Goal: Task Accomplishment & Management: Use online tool/utility

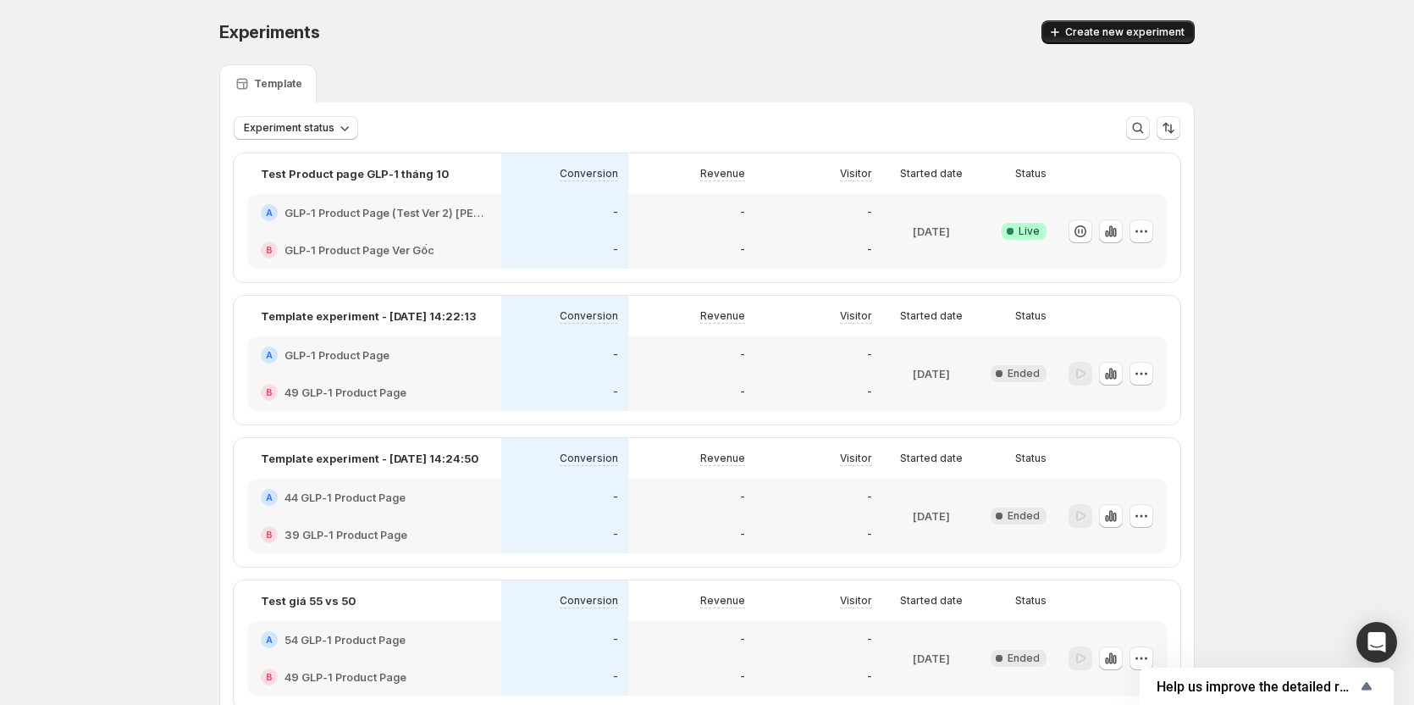
click at [1096, 39] on button "Create new experiment" at bounding box center [1118, 32] width 153 height 24
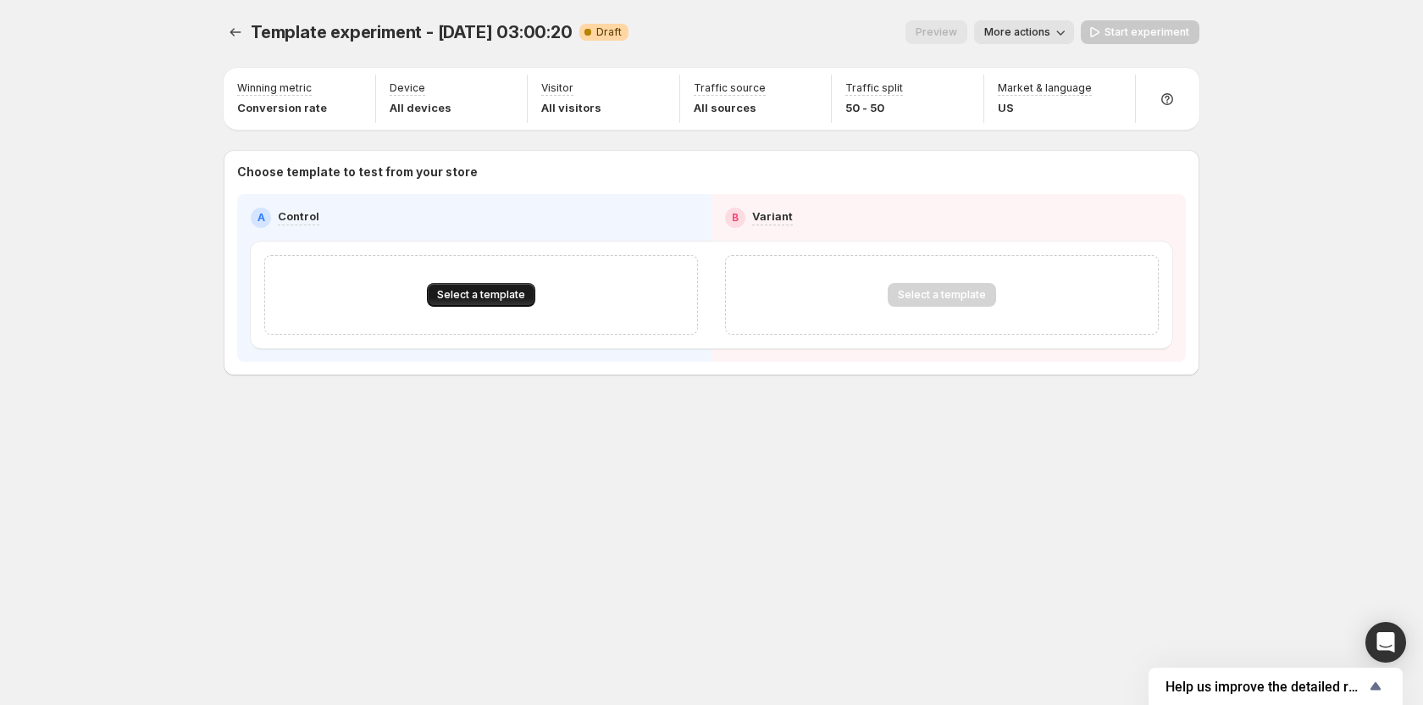
click at [478, 291] on span "Select a template" at bounding box center [481, 295] width 88 height 14
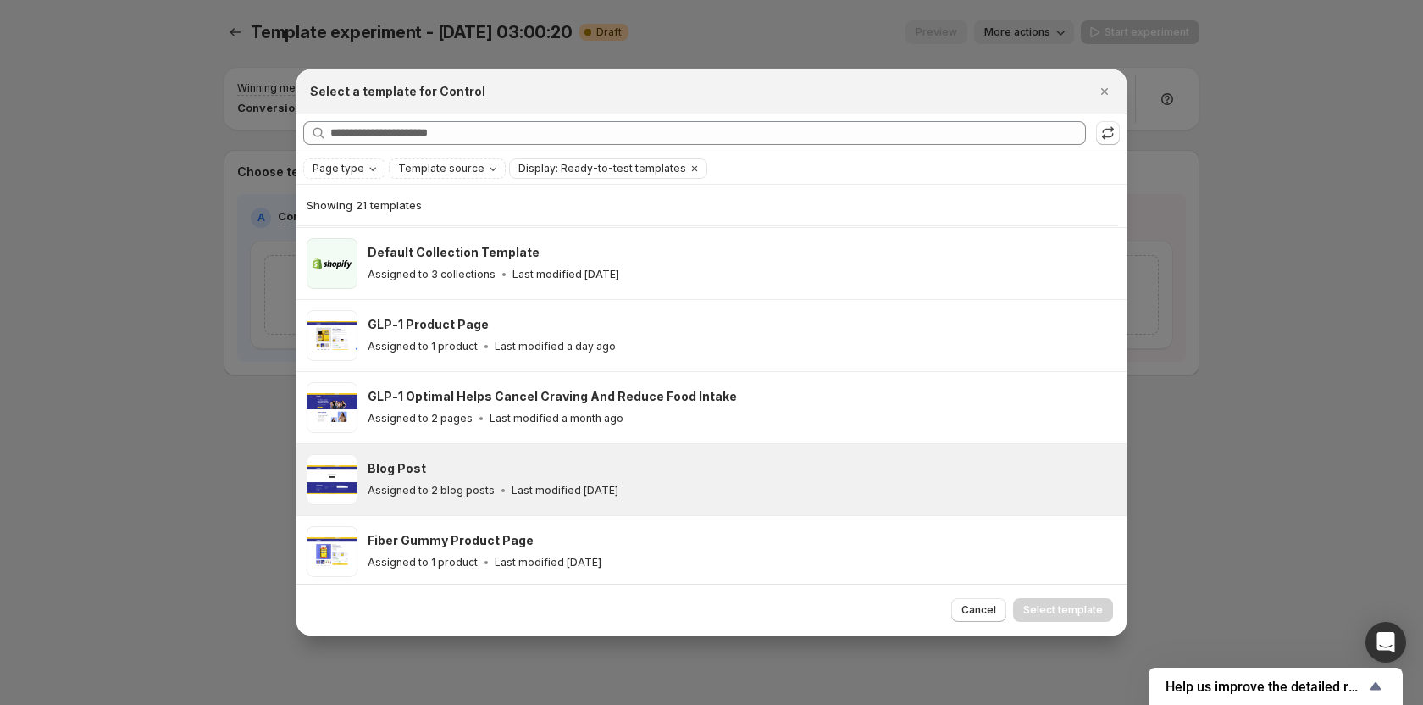
scroll to position [41, 0]
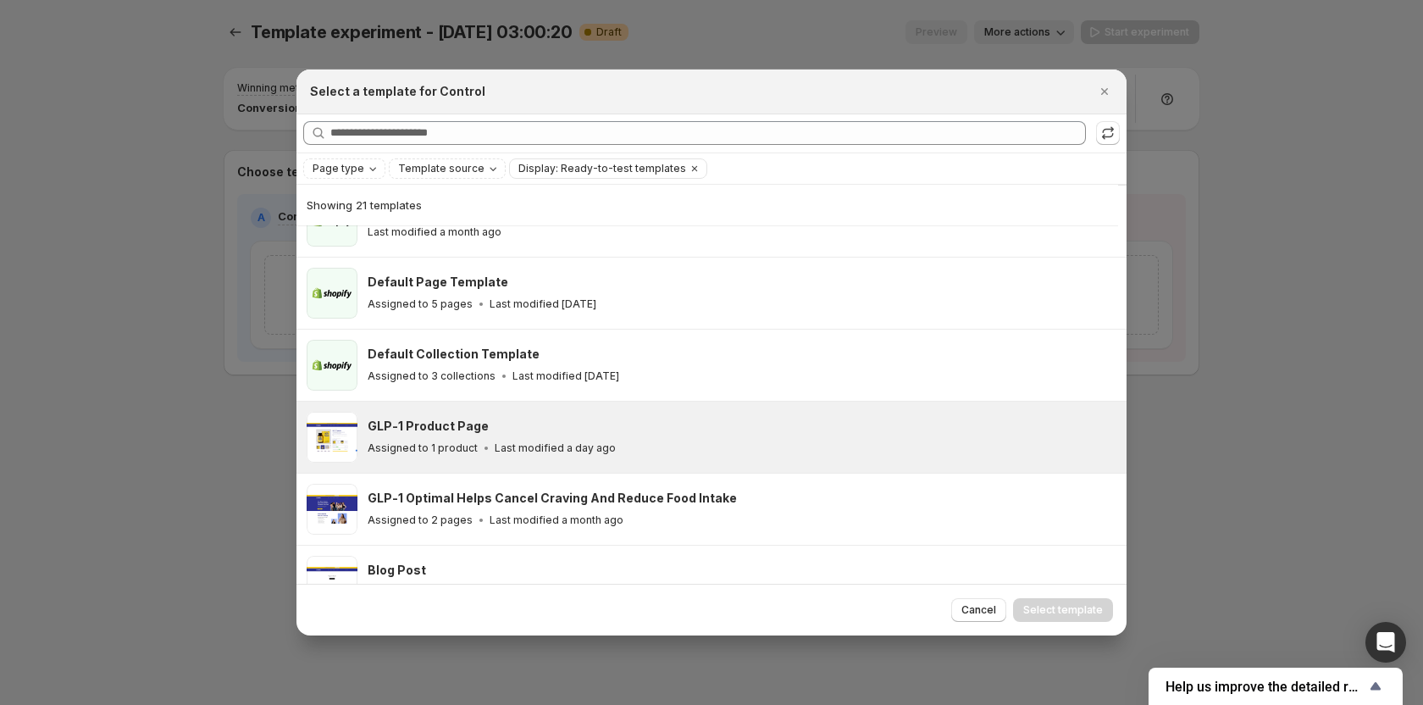
click at [538, 436] on div "GLP-1 Product Page Assigned to 1 product Last modified a day ago" at bounding box center [740, 437] width 744 height 39
click at [1059, 612] on span "Select template" at bounding box center [1063, 610] width 80 height 14
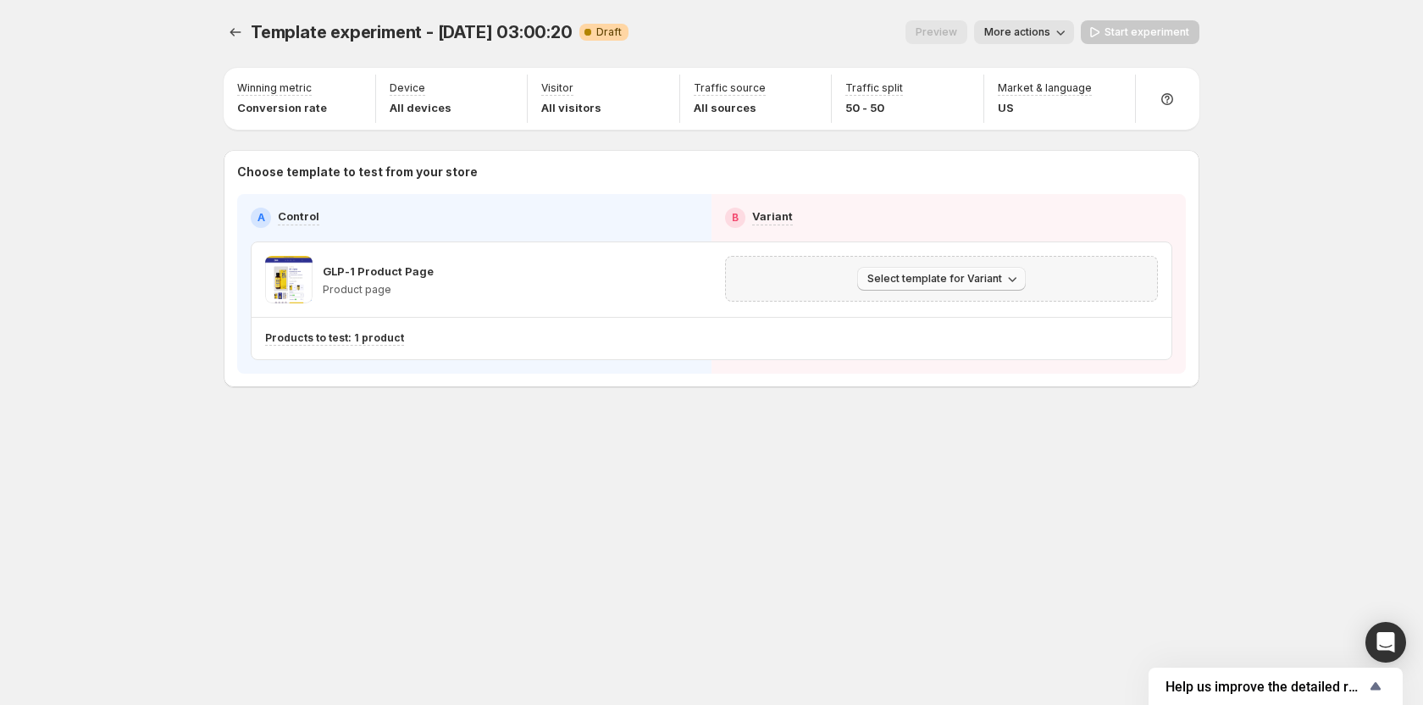
click at [944, 285] on button "Select template for Variant" at bounding box center [941, 279] width 169 height 24
click at [949, 318] on span "Select an existing template" at bounding box center [929, 314] width 143 height 14
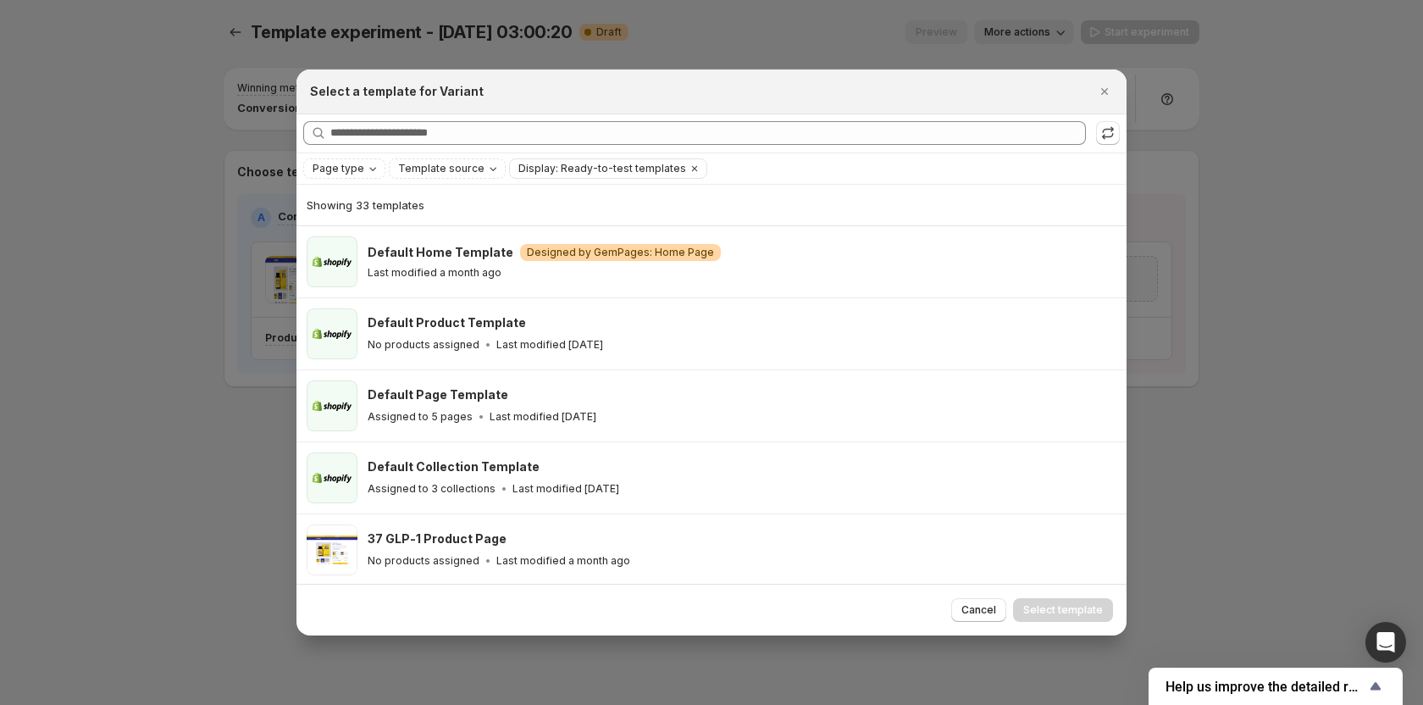
click at [968, 592] on div "Cancel Select template" at bounding box center [711, 610] width 830 height 52
click at [977, 606] on span "Cancel" at bounding box center [978, 610] width 35 height 14
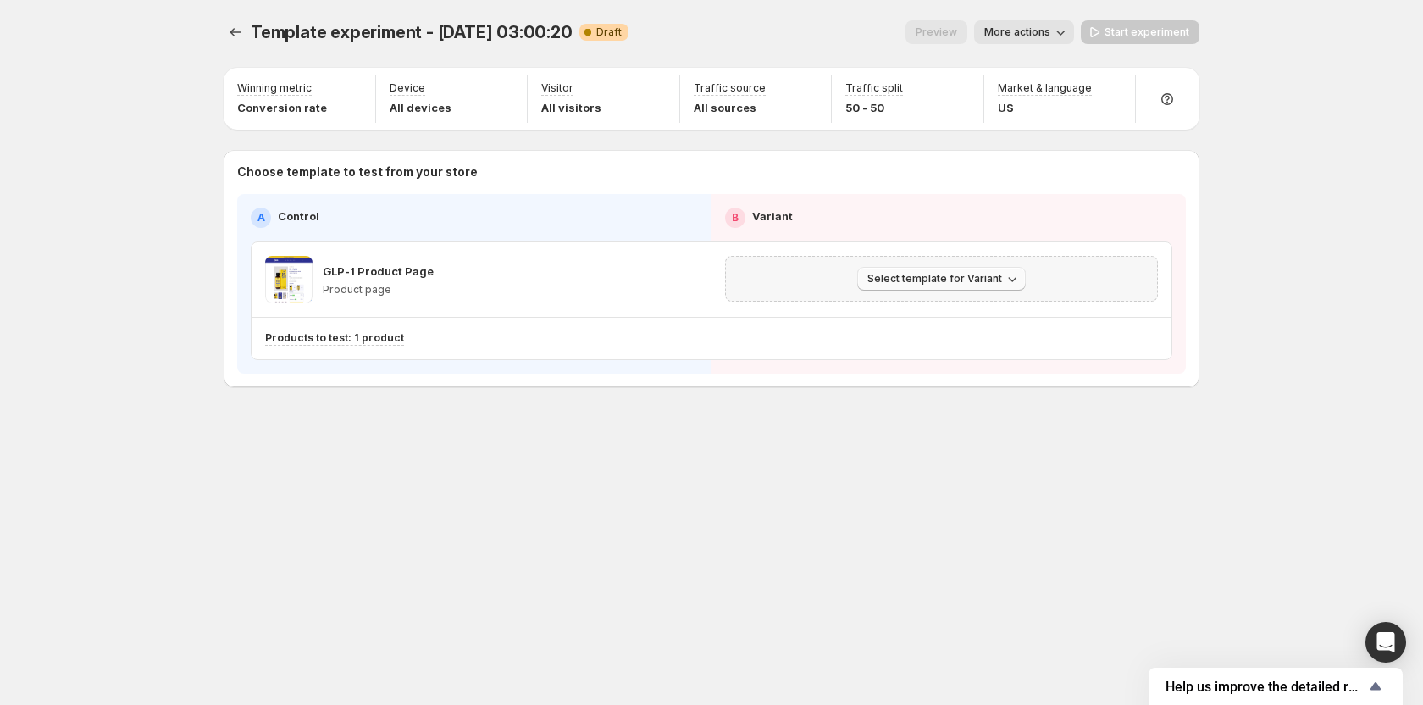
click at [998, 272] on button "Select template for Variant" at bounding box center [941, 279] width 169 height 24
click at [950, 339] on span "Create Variant based on Control" at bounding box center [944, 343] width 173 height 14
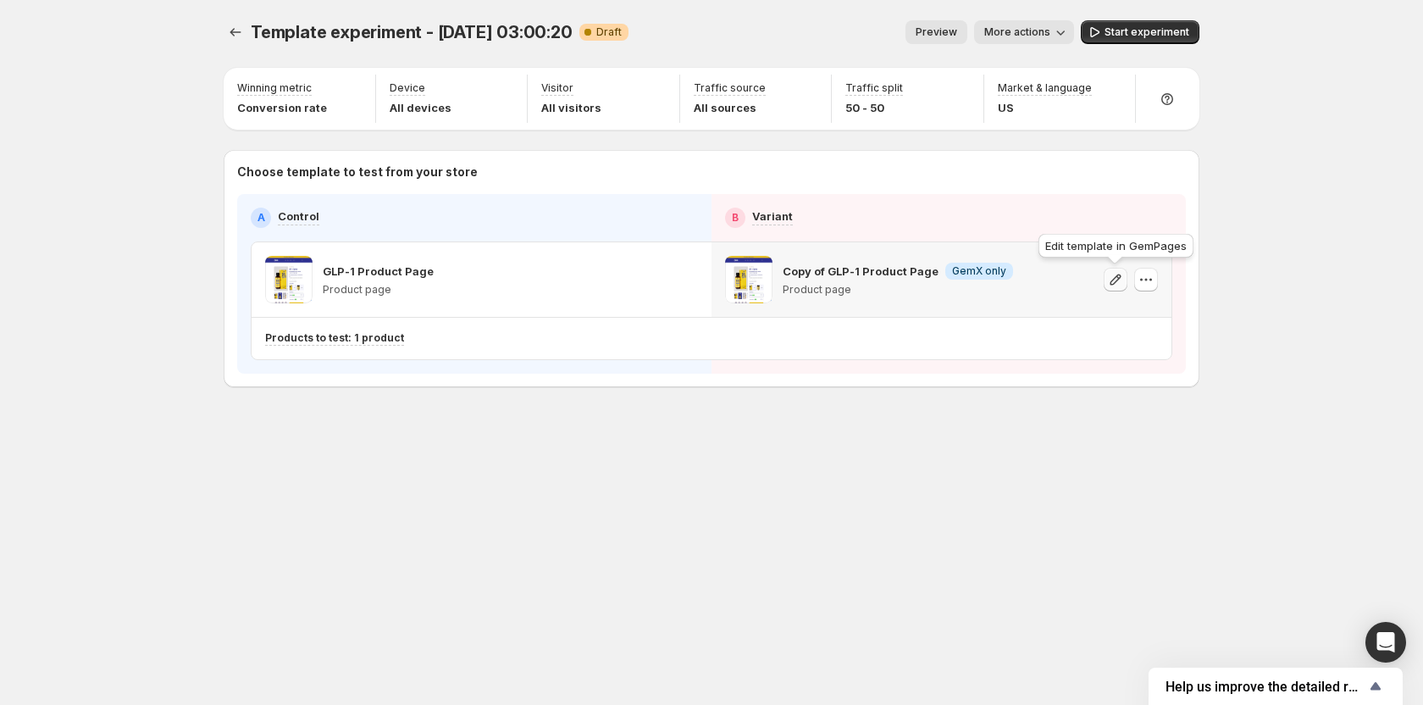
click at [1116, 287] on icon "button" at bounding box center [1115, 279] width 17 height 17
click at [1140, 276] on icon "button" at bounding box center [1145, 279] width 17 height 17
click at [1119, 383] on span "Remove template" at bounding box center [1147, 387] width 91 height 14
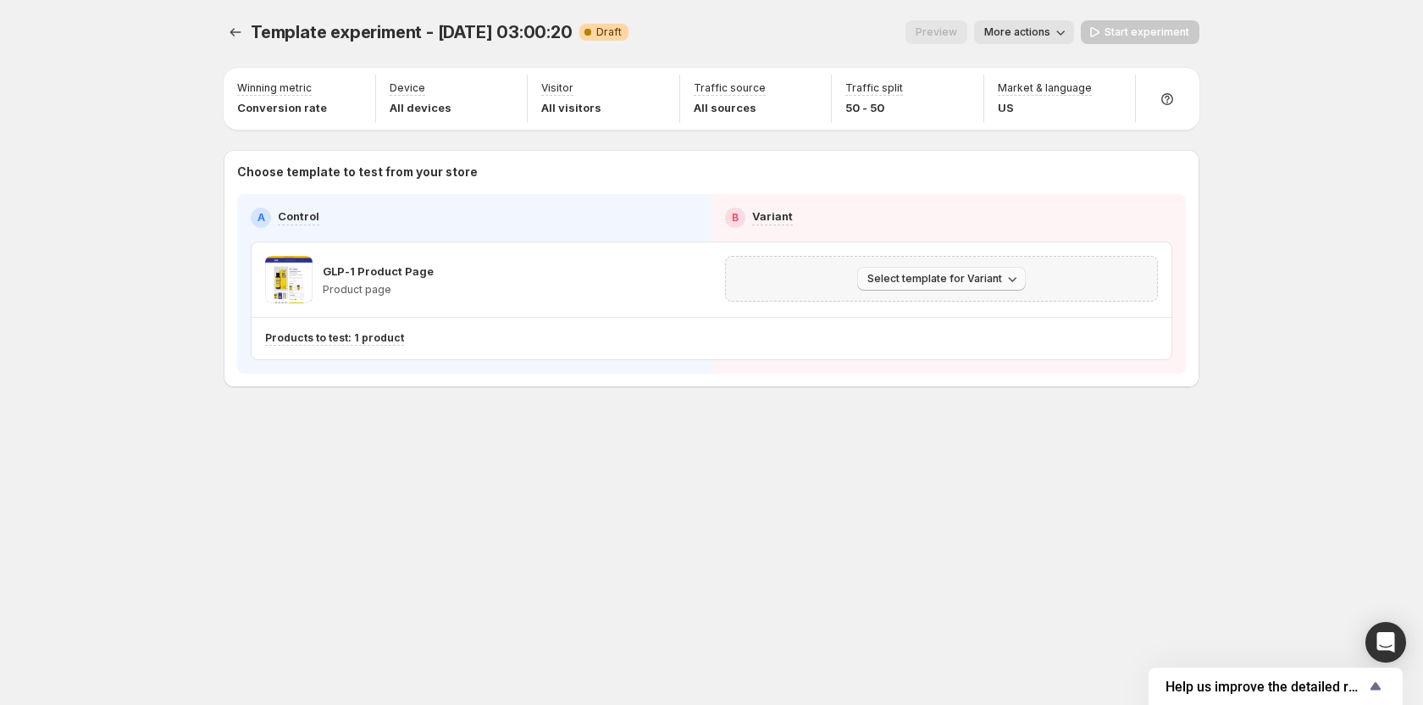
click at [914, 268] on button "Select template for Variant" at bounding box center [941, 279] width 169 height 24
click at [925, 321] on span "Select an existing template" at bounding box center [944, 314] width 173 height 17
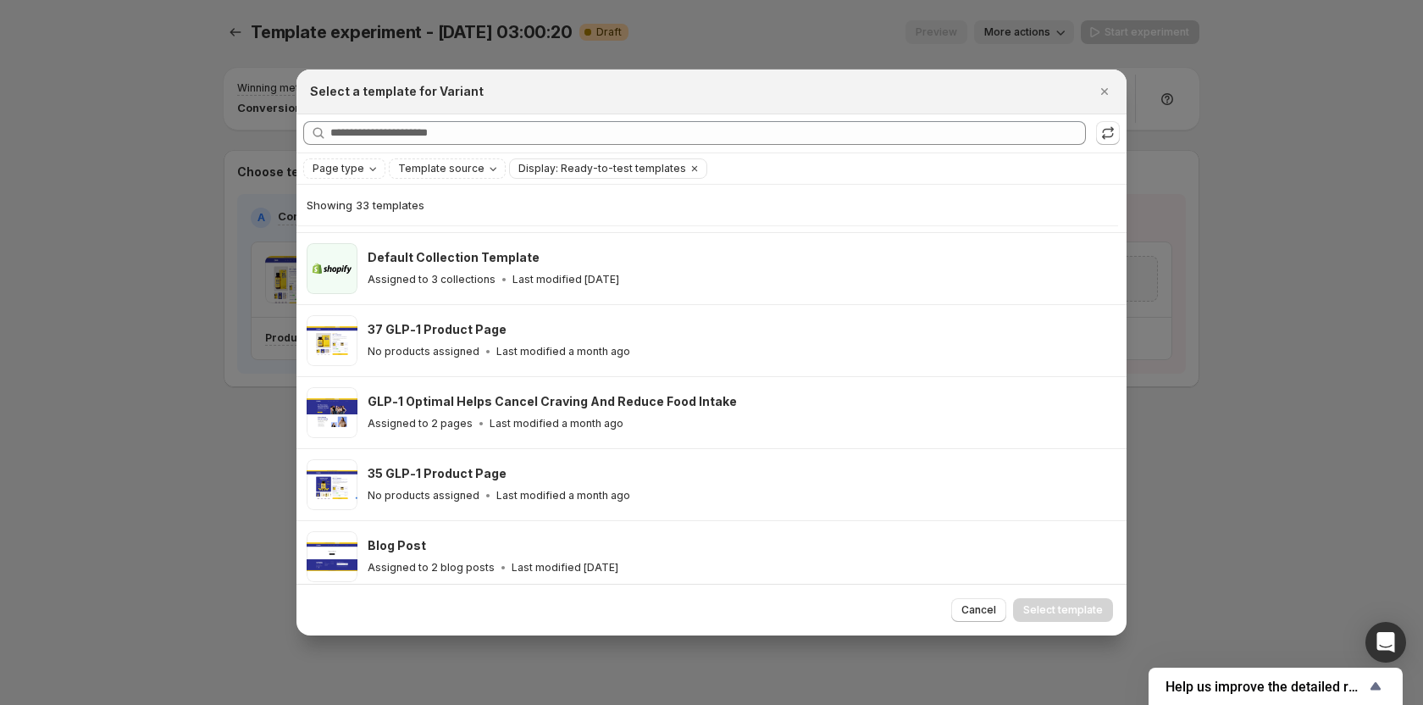
scroll to position [210, 0]
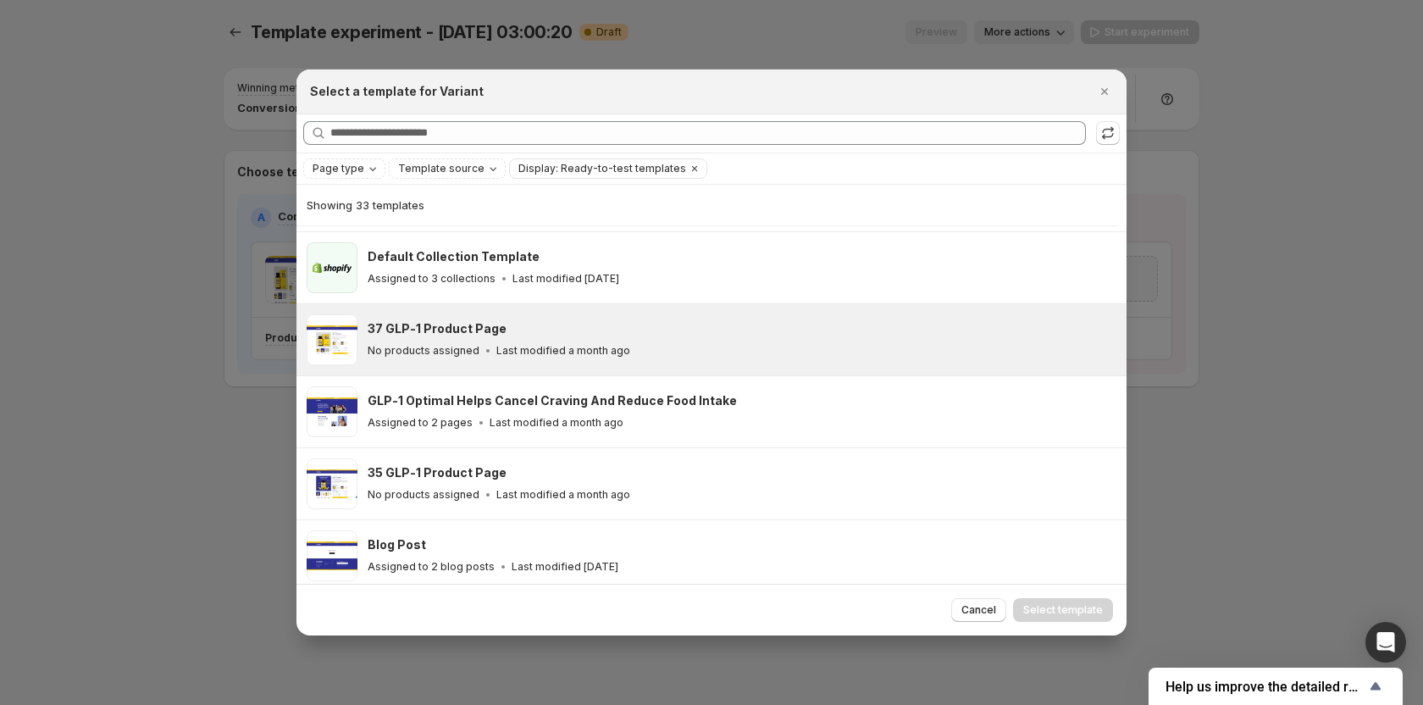
click at [470, 337] on div "37 GLP-1 Product Page No products assigned Last modified a month ago" at bounding box center [740, 339] width 744 height 39
click at [988, 607] on span "Cancel" at bounding box center [978, 610] width 35 height 14
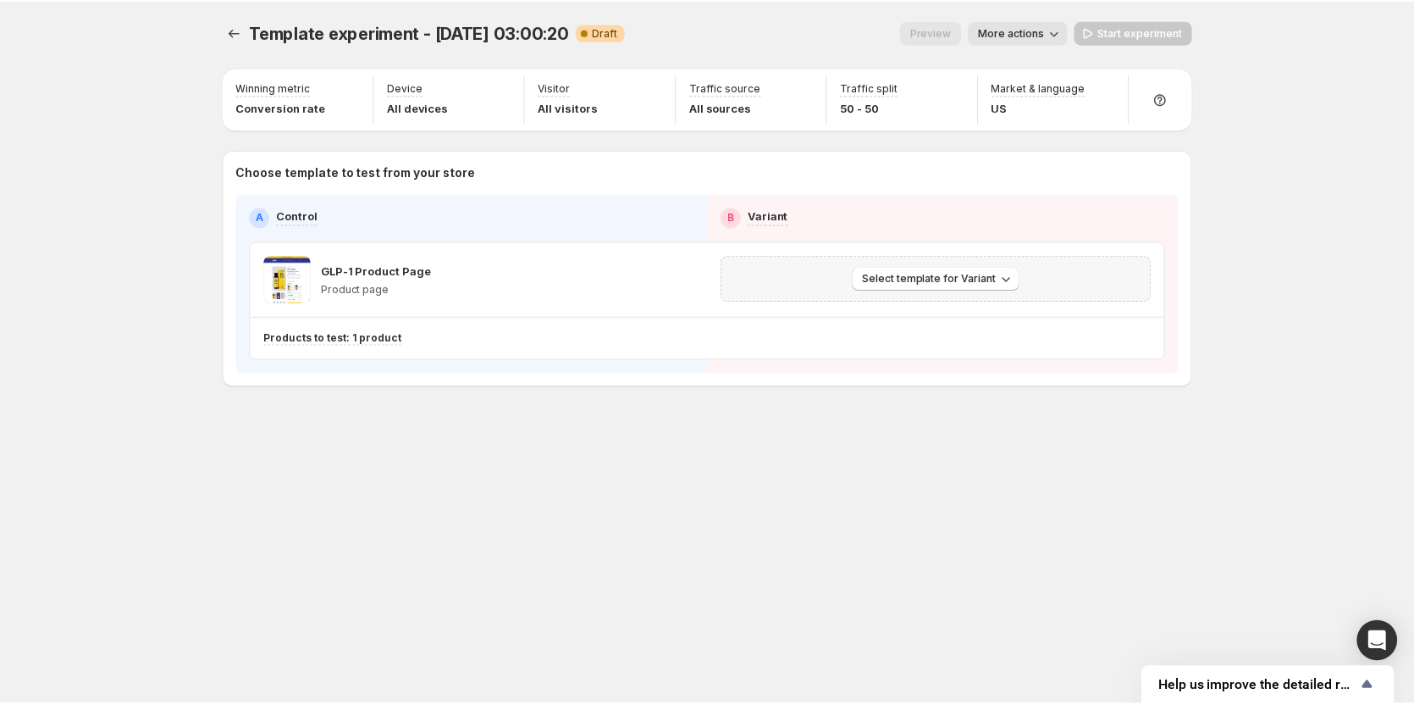
scroll to position [138, 0]
click at [1037, 30] on span "More actions" at bounding box center [1017, 32] width 66 height 14
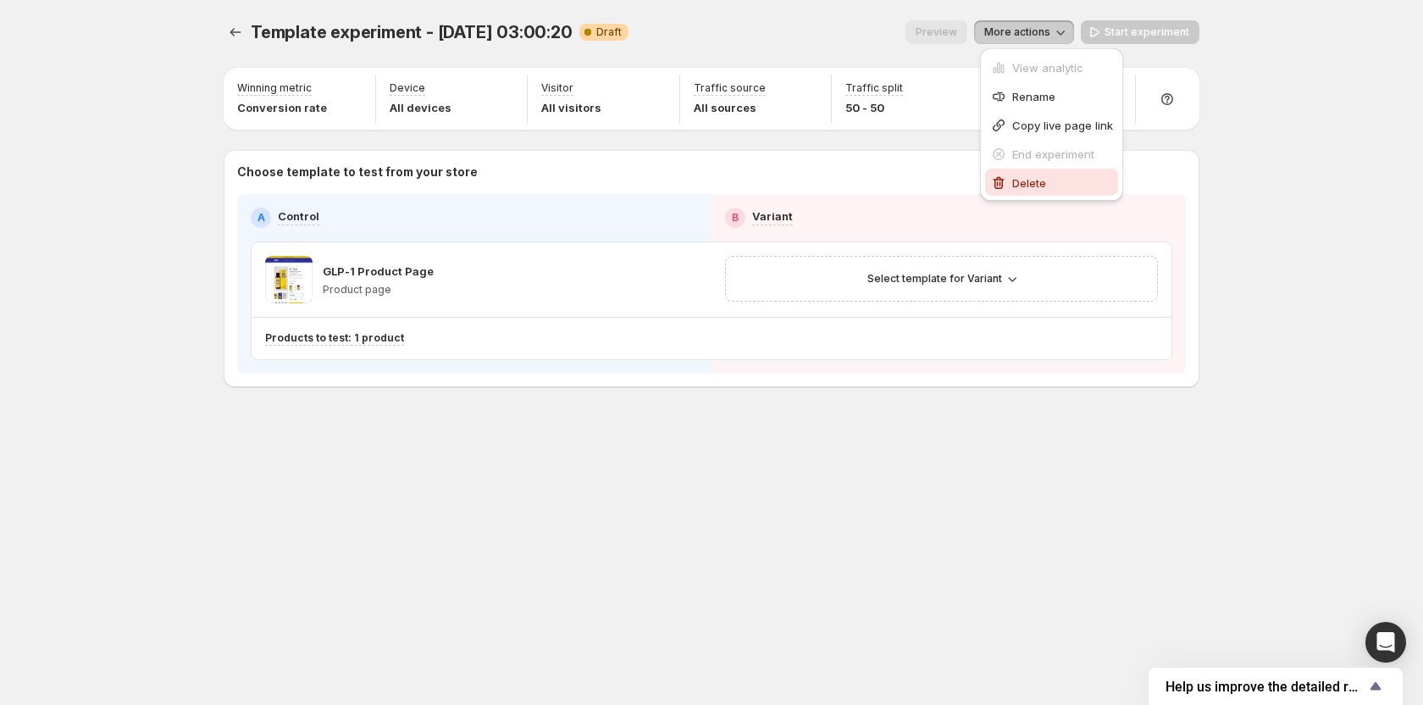
click at [1044, 178] on span "Delete" at bounding box center [1029, 183] width 34 height 14
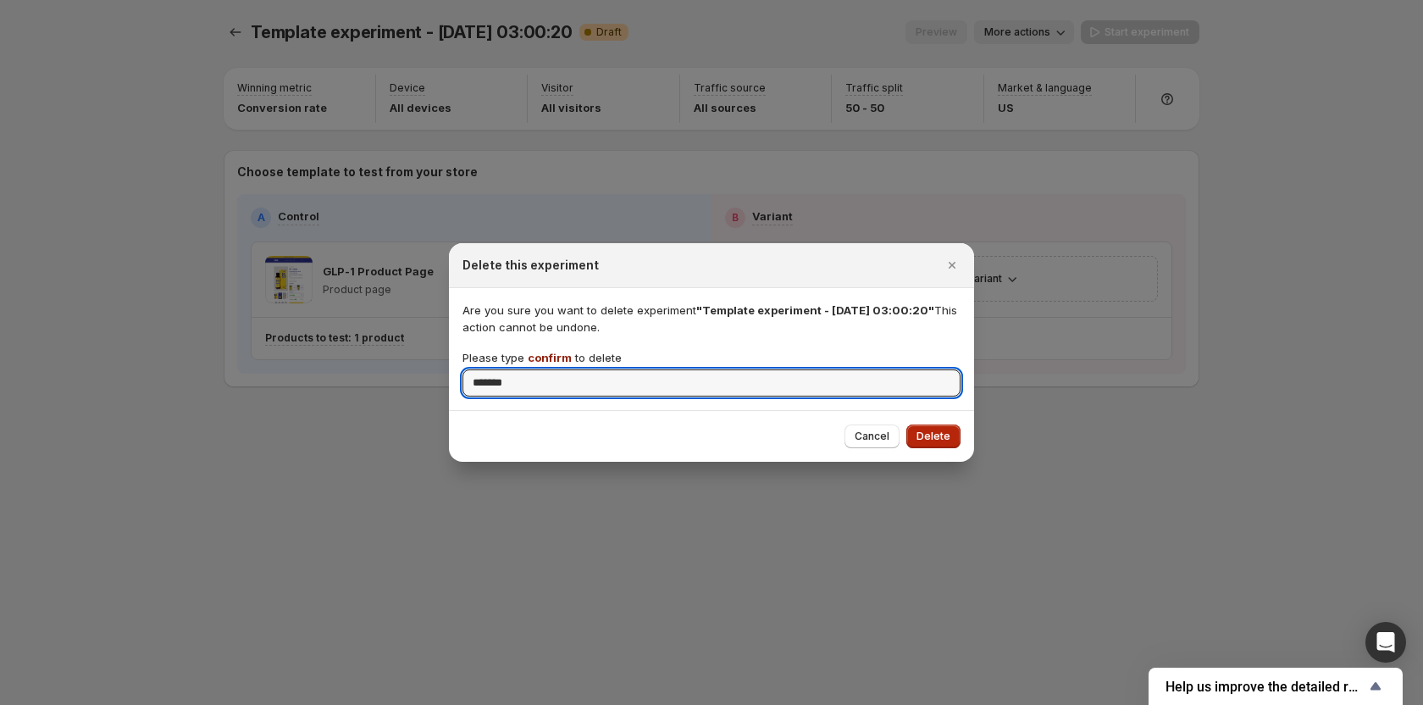
type input "*******"
click at [929, 442] on span "Delete" at bounding box center [933, 436] width 34 height 14
